Goal: Entertainment & Leisure: Consume media (video, audio)

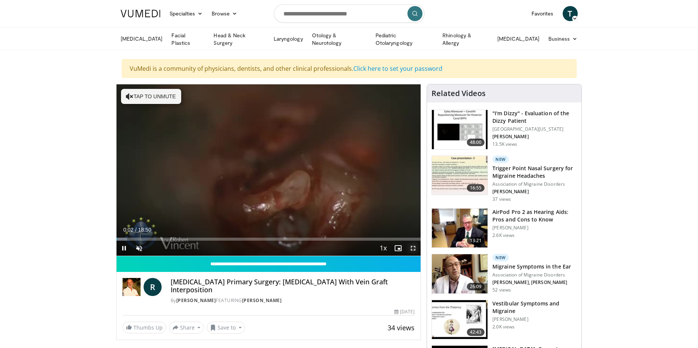
click at [413, 247] on span "Video Player" at bounding box center [413, 247] width 15 height 15
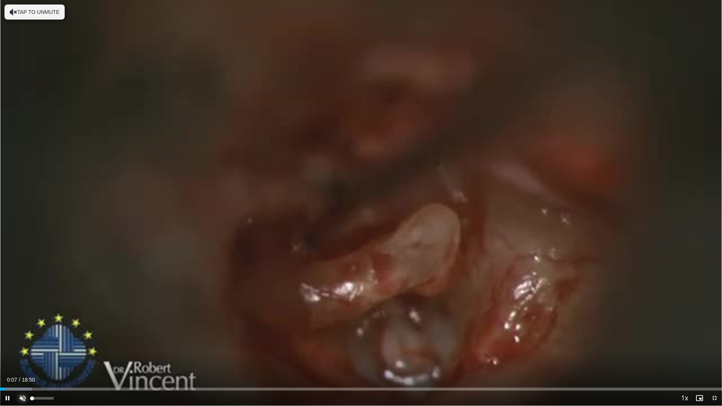
click at [21, 347] on span "Video Player" at bounding box center [22, 398] width 15 height 15
